Goal: Navigation & Orientation: Understand site structure

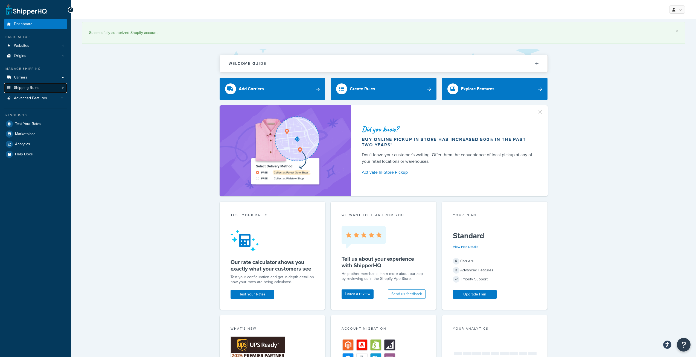
click at [59, 87] on link "Shipping Rules" at bounding box center [35, 88] width 63 height 10
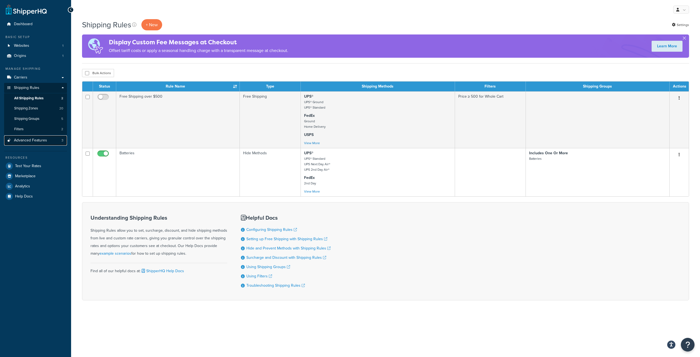
click at [37, 140] on span "Advanced Features" at bounding box center [30, 140] width 33 height 5
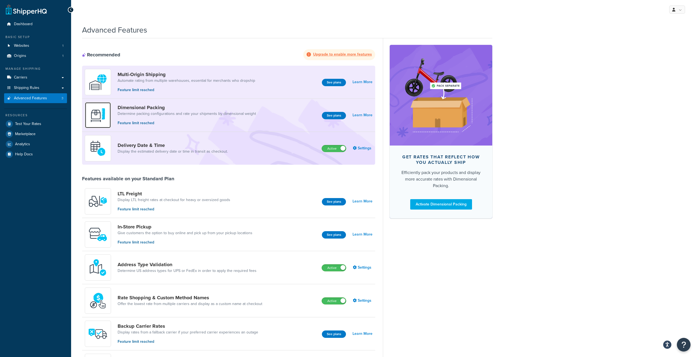
click at [100, 116] on img at bounding box center [97, 115] width 19 height 19
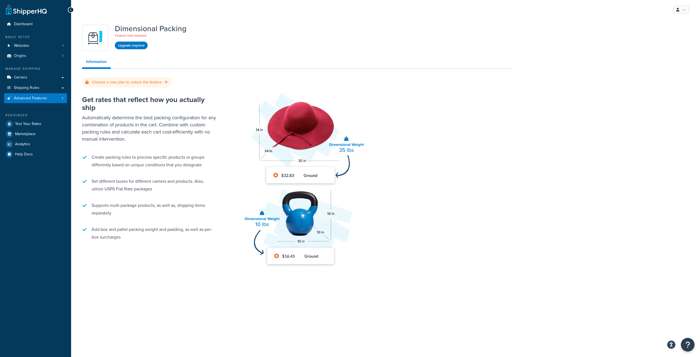
click at [71, 9] on icon at bounding box center [71, 10] width 2 height 4
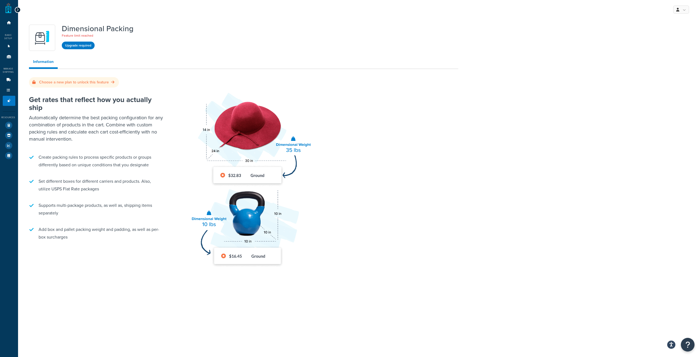
click at [19, 10] on div at bounding box center [18, 10] width 6 height 6
click at [16, 7] on div at bounding box center [18, 10] width 6 height 6
click at [16, 9] on icon at bounding box center [17, 10] width 2 height 4
